Goal: Task Accomplishment & Management: Use online tool/utility

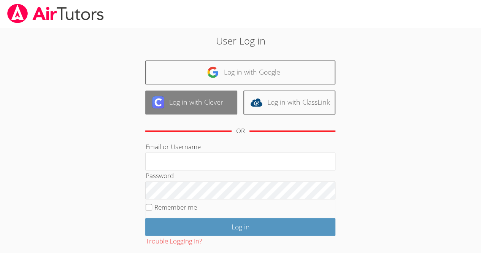
click at [178, 103] on link "Log in with Clever" at bounding box center [191, 103] width 92 height 24
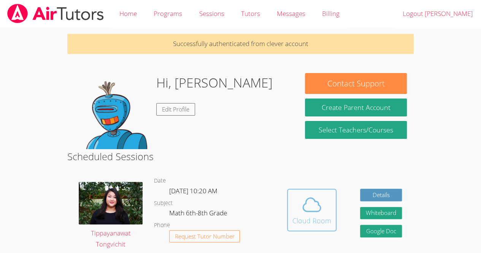
click at [326, 207] on span at bounding box center [312, 204] width 39 height 21
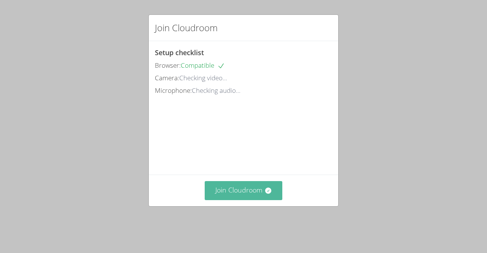
click at [236, 199] on button "Join Cloudroom" at bounding box center [244, 190] width 78 height 19
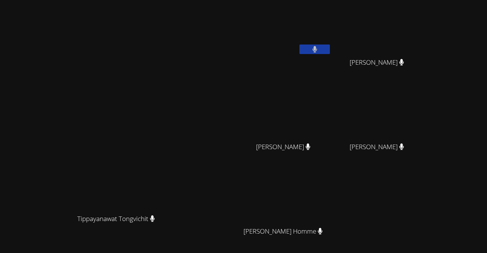
scroll to position [67, 0]
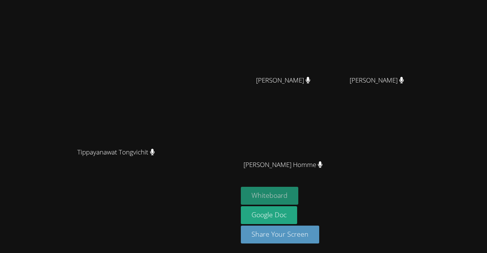
click at [298, 198] on button "Whiteboard" at bounding box center [269, 196] width 57 height 18
click at [298, 193] on button "Whiteboard" at bounding box center [269, 196] width 57 height 18
